Goal: Use online tool/utility: Use online tool/utility

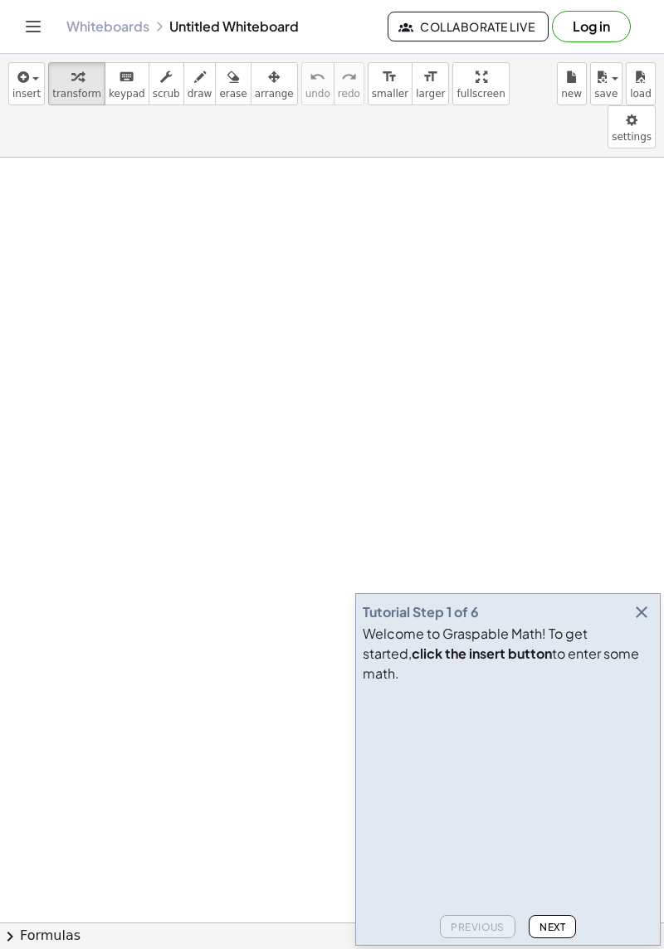
click at [646, 622] on icon "button" at bounding box center [642, 613] width 20 height 20
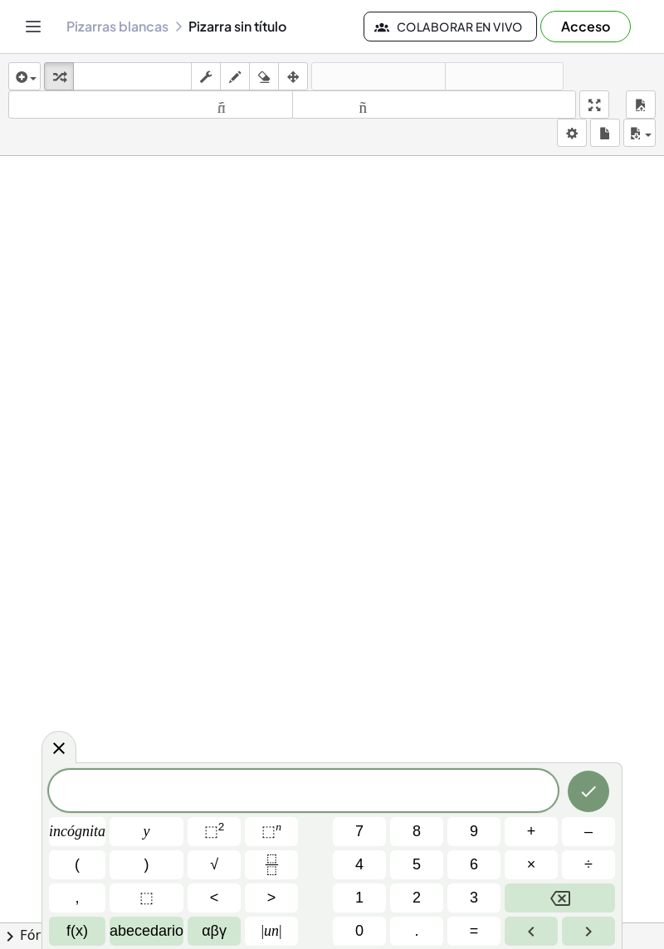
click at [544, 868] on button "×" at bounding box center [531, 865] width 53 height 29
click at [602, 788] on button "Hecho" at bounding box center [588, 791] width 41 height 41
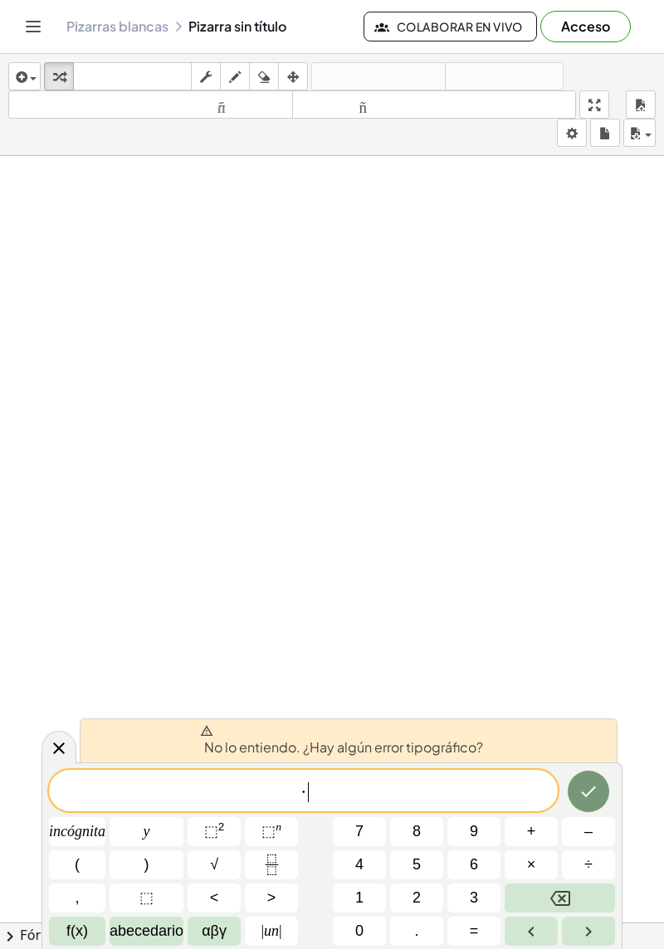
click at [471, 795] on span "· ​" at bounding box center [303, 792] width 509 height 23
click at [588, 901] on button "Retroceso" at bounding box center [560, 898] width 110 height 29
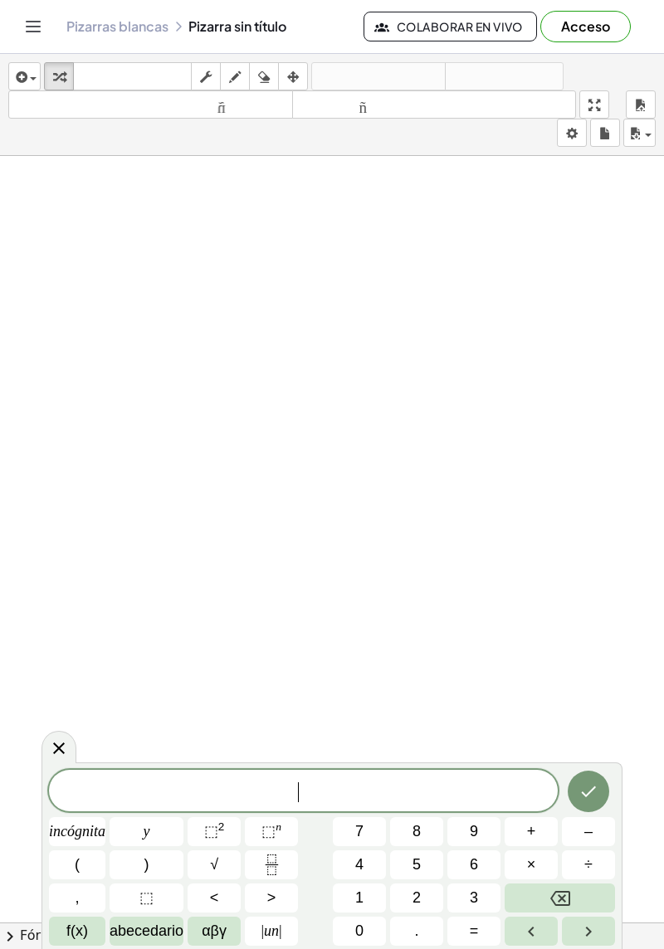
click at [143, 920] on span "abecedario" at bounding box center [147, 931] width 74 height 22
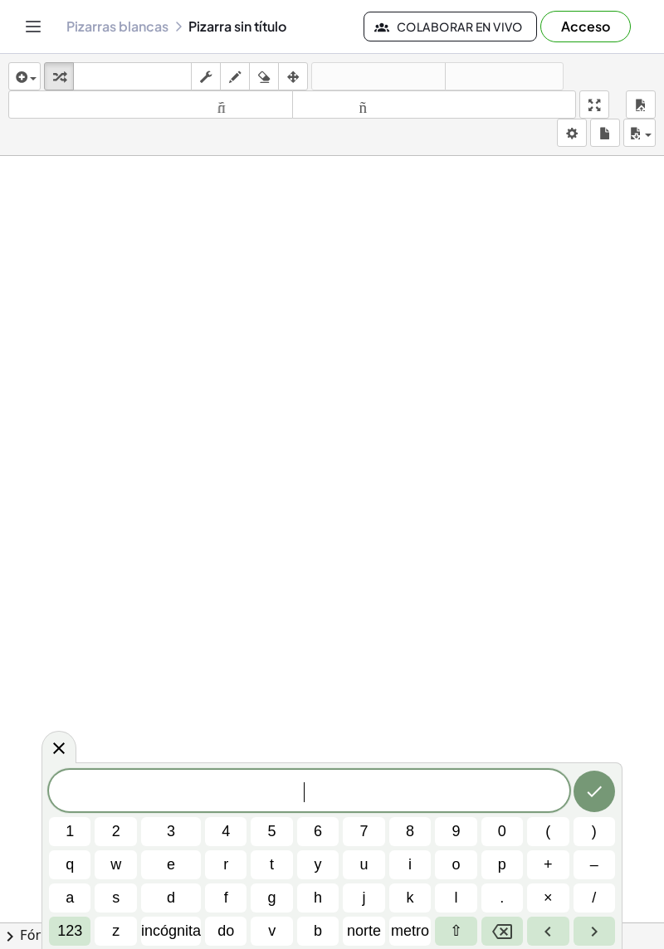
click at [503, 866] on span "p" at bounding box center [502, 865] width 8 height 22
click at [544, 833] on button "(" at bounding box center [547, 831] width 41 height 29
click at [552, 891] on span "×" at bounding box center [548, 898] width 9 height 22
click at [501, 927] on icon "Retroceso" at bounding box center [502, 932] width 20 height 20
click at [130, 862] on button "w" at bounding box center [115, 865] width 41 height 29
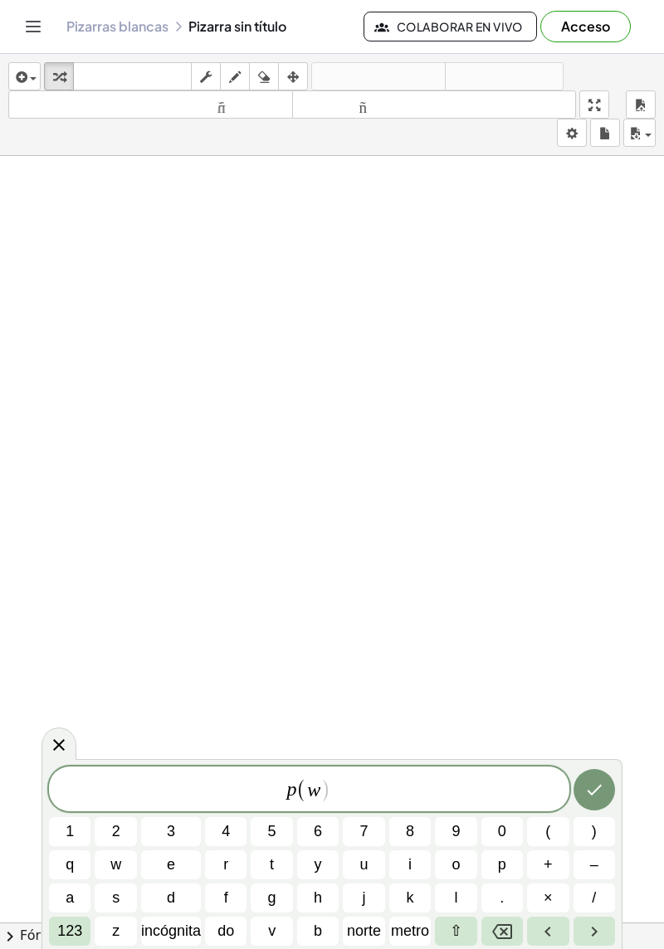
click at [599, 800] on button "Hecho" at bounding box center [593, 789] width 41 height 41
